Goal: Find contact information: Find contact information

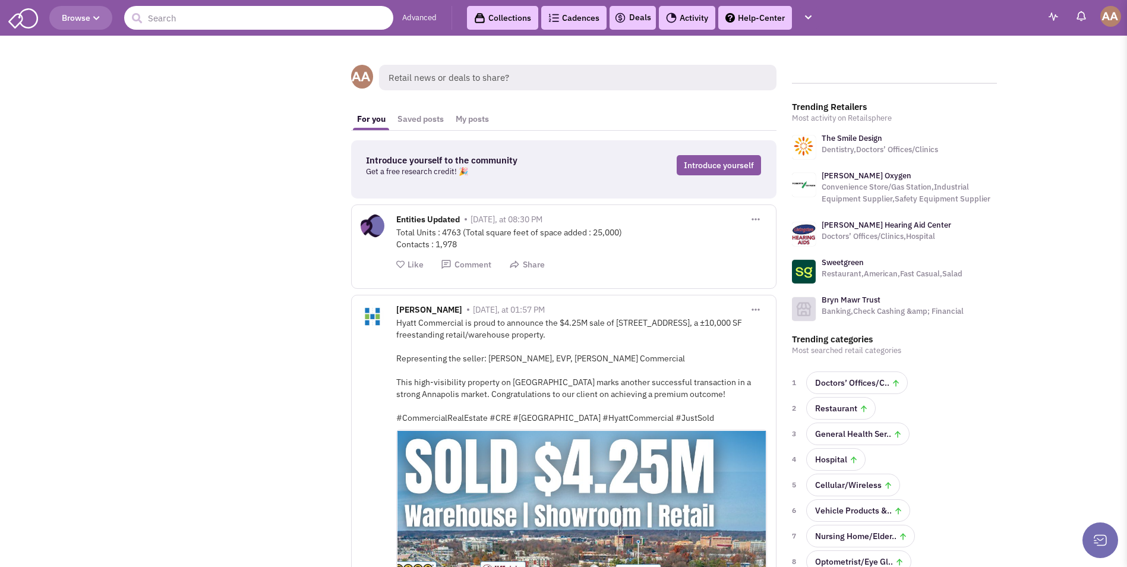
click at [200, 20] on input "text" at bounding box center [258, 18] width 269 height 24
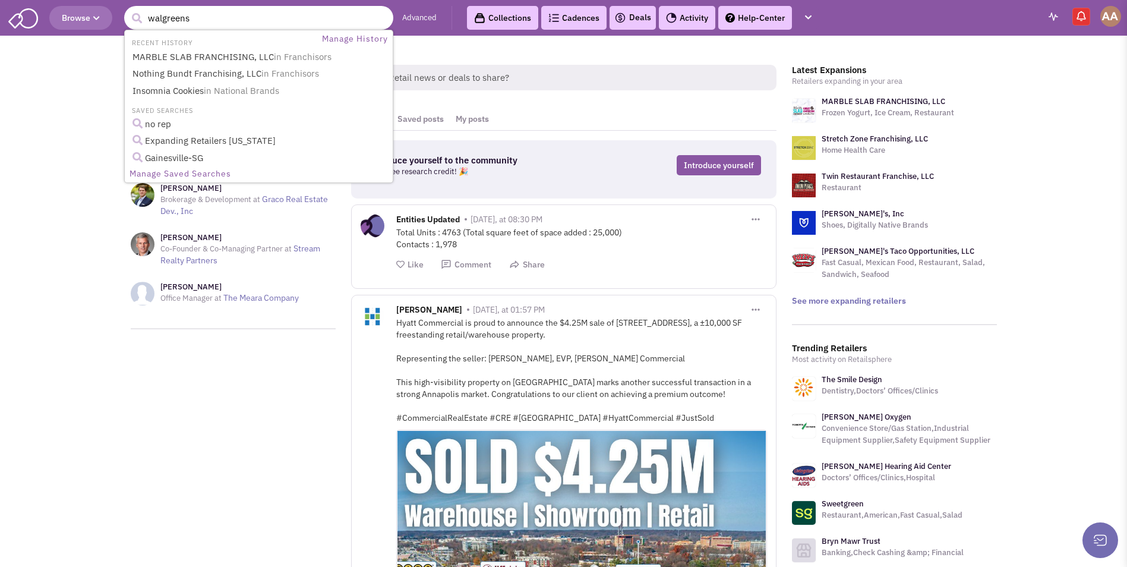
type input "walgreens"
click at [128, 10] on button "submit" at bounding box center [137, 19] width 18 height 18
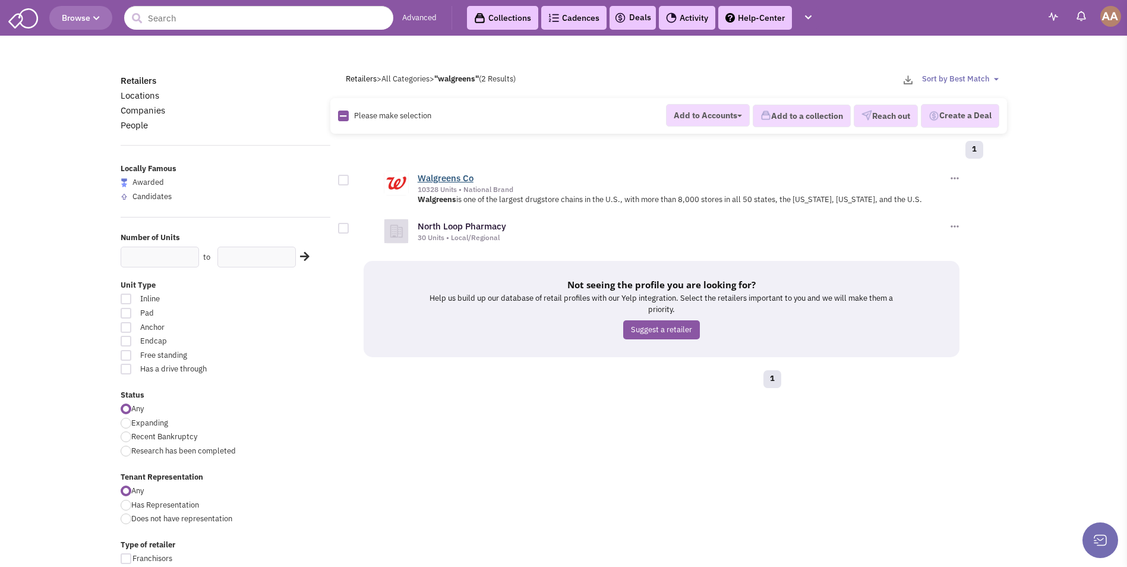
click at [464, 178] on link "Walgreens Co" at bounding box center [446, 177] width 56 height 11
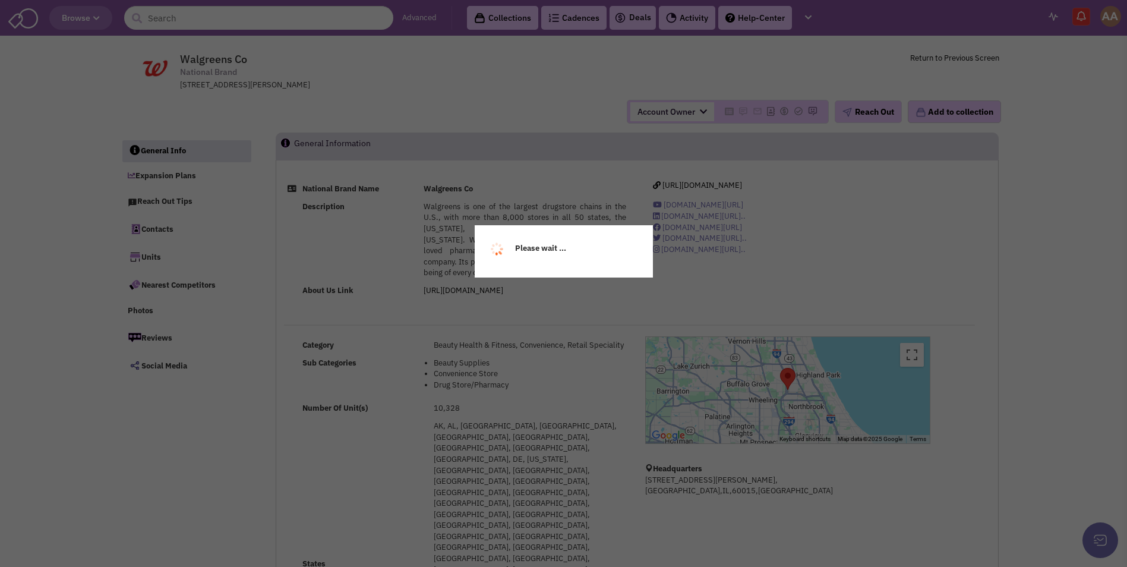
select select
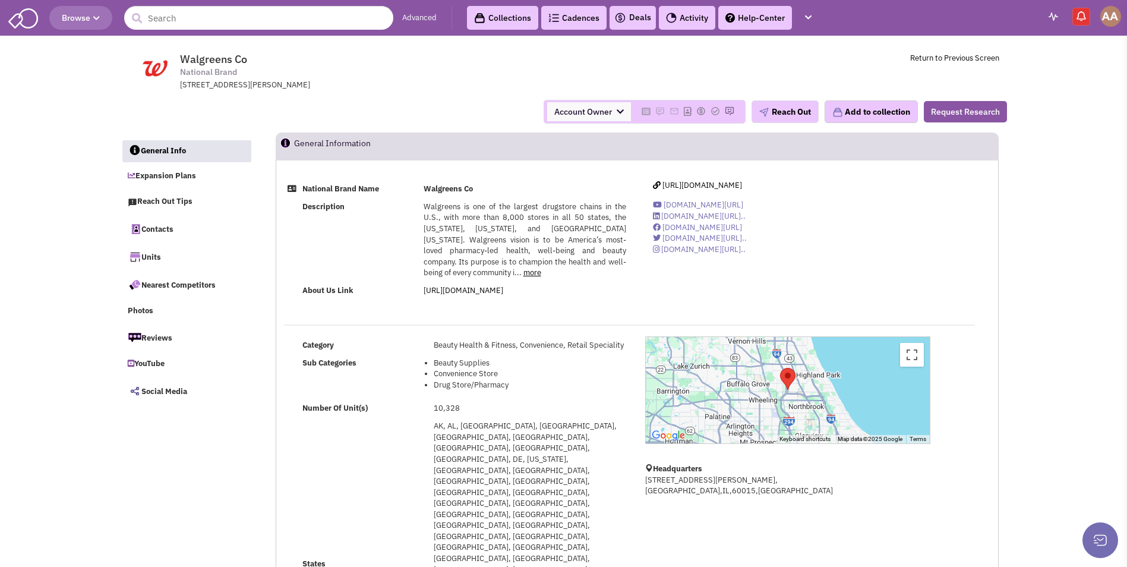
select select
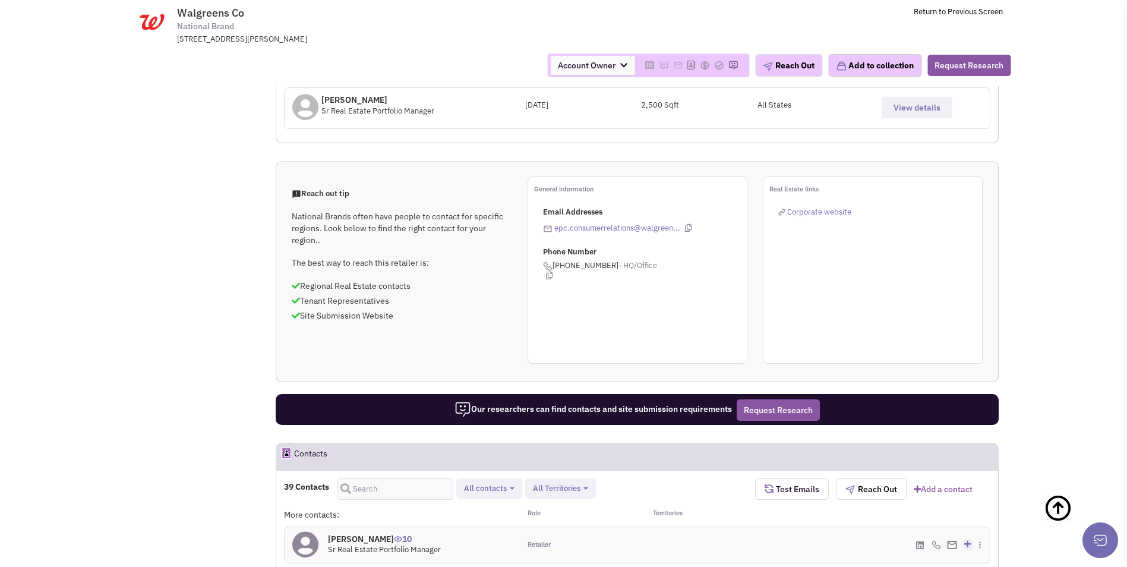
scroll to position [416, 0]
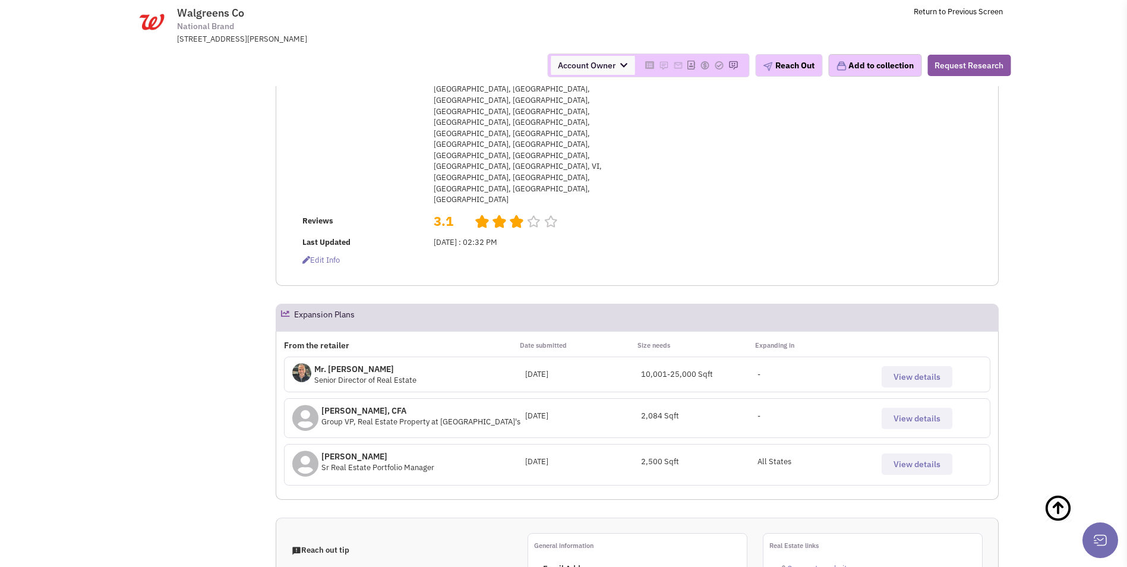
drag, startPoint x: 367, startPoint y: 179, endPoint x: 323, endPoint y: 176, distance: 44.1
click at [323, 405] on p "Chris Noble, CFA" at bounding box center [420, 411] width 199 height 12
copy p "Chris Noble"
drag, startPoint x: 399, startPoint y: 223, endPoint x: 323, endPoint y: 220, distance: 76.1
click at [323, 450] on p "Matthew Halvorsen" at bounding box center [377, 456] width 113 height 12
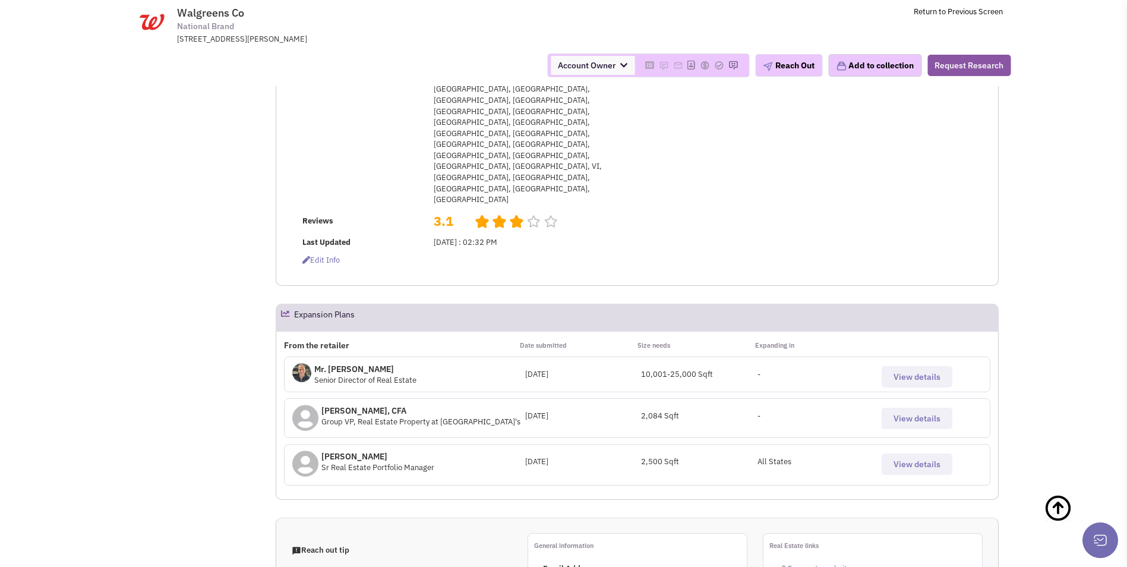
copy p "Matthew Halvorsen"
click at [364, 444] on div "Matthew Halvorsen Sr Real Estate Portfolio Manager August 04, 2022 2,500 Sqft A…" at bounding box center [637, 465] width 706 height 42
click at [371, 450] on p "Matthew Halvorsen" at bounding box center [377, 456] width 113 height 12
click at [907, 459] on span "View details" at bounding box center [916, 464] width 47 height 11
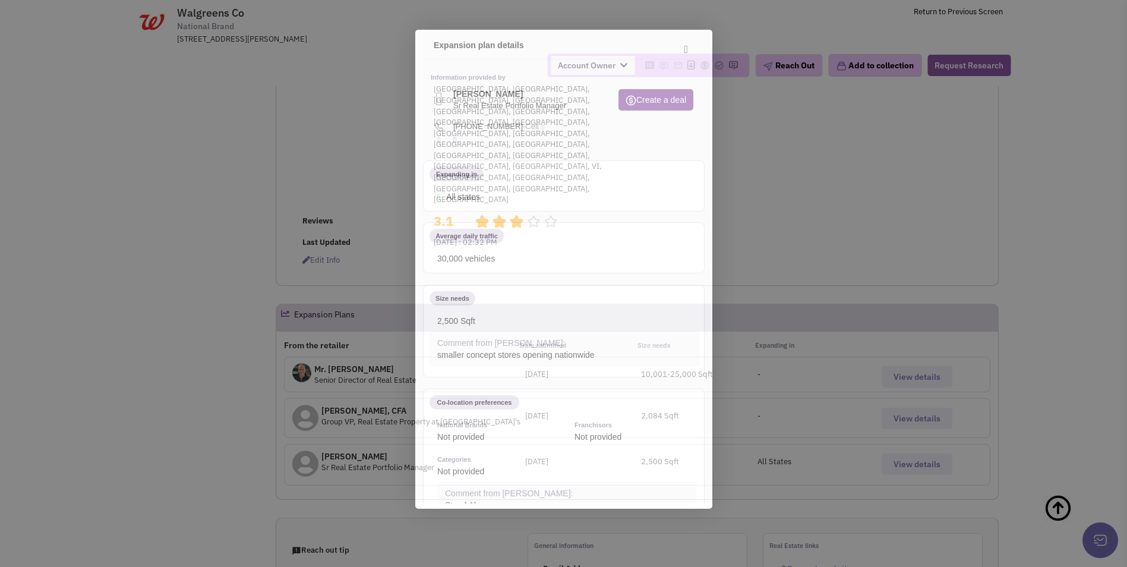
scroll to position [0, 0]
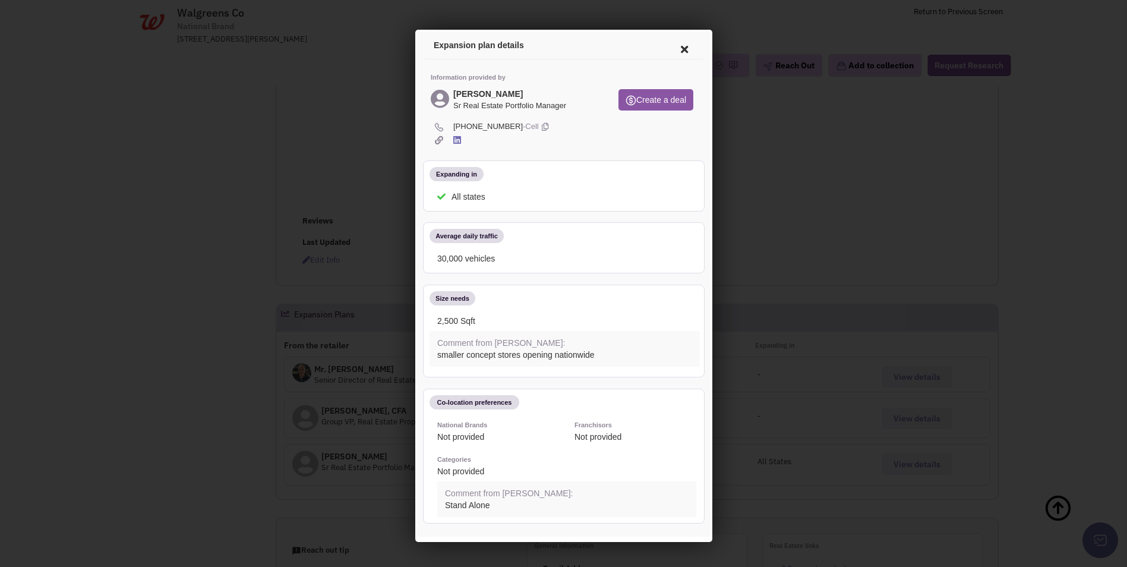
drag, startPoint x: 450, startPoint y: 121, endPoint x: 504, endPoint y: 124, distance: 53.5
click at [504, 124] on span "(847) 863-6799 -Cell" at bounding box center [573, 124] width 244 height 11
copy span "(847) 863-6799"
click at [671, 50] on icon at bounding box center [681, 47] width 25 height 29
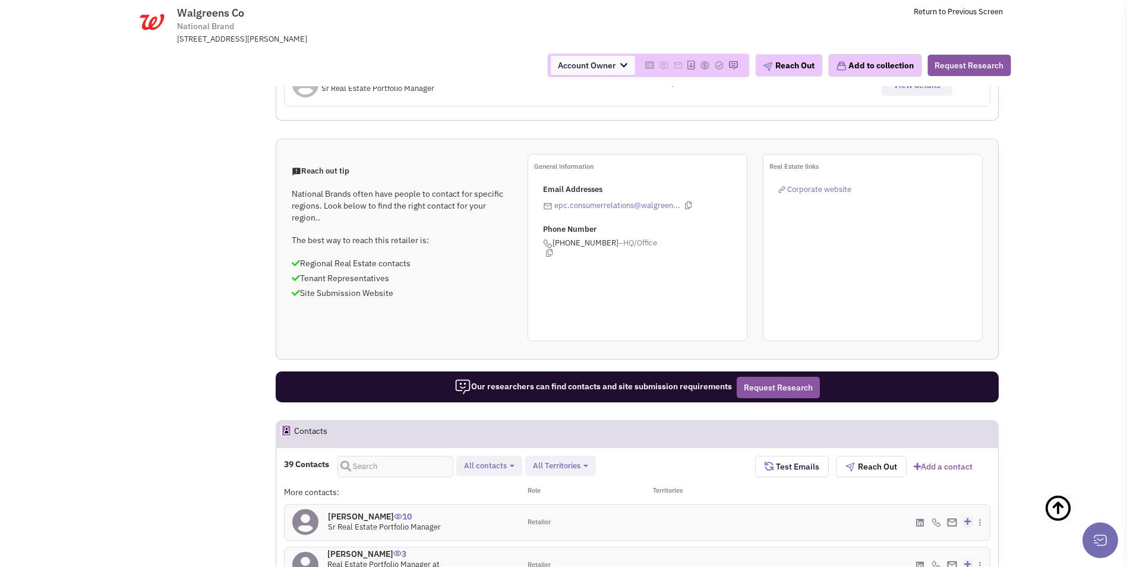
scroll to position [832, 0]
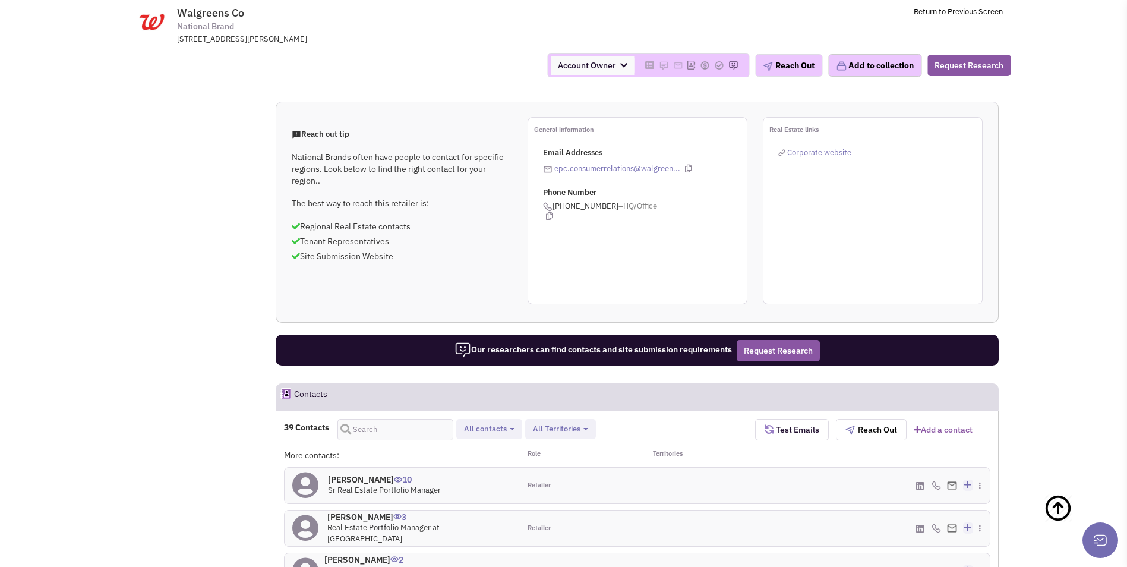
click at [370, 474] on h4 "Matthew Halvorsen 10" at bounding box center [384, 479] width 113 height 11
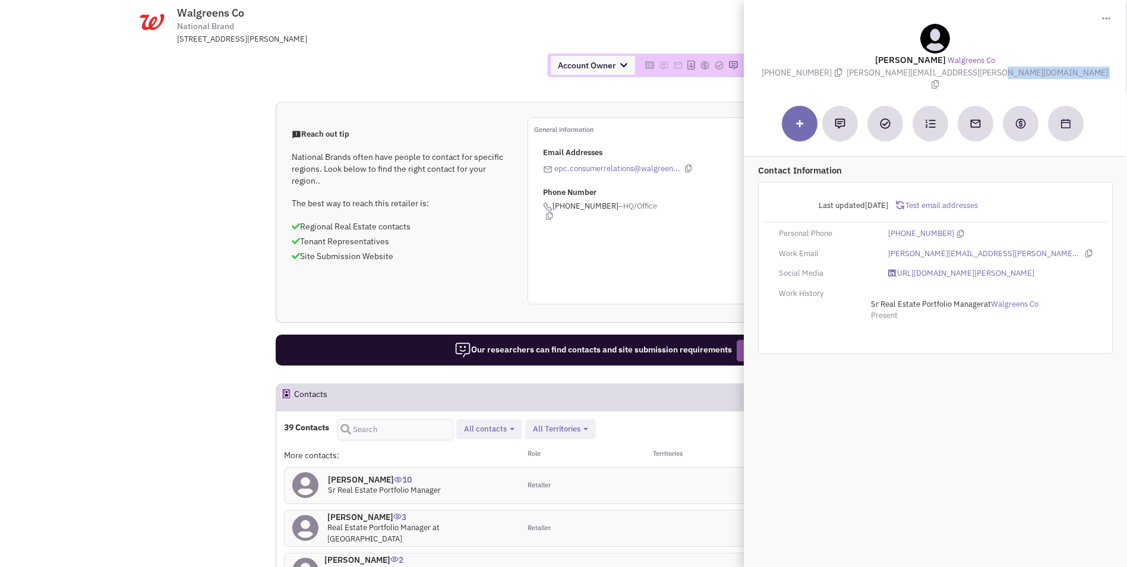
drag, startPoint x: 899, startPoint y: 74, endPoint x: 1020, endPoint y: 83, distance: 121.5
click at [1020, 83] on div "Toggle Dropdown Download contact card (.vcf) Matthew Halvorsen Walgreens Co (84…" at bounding box center [934, 45] width 383 height 92
copy div "matthew.halvorsen@walgreens.com"
